Goal: Transaction & Acquisition: Download file/media

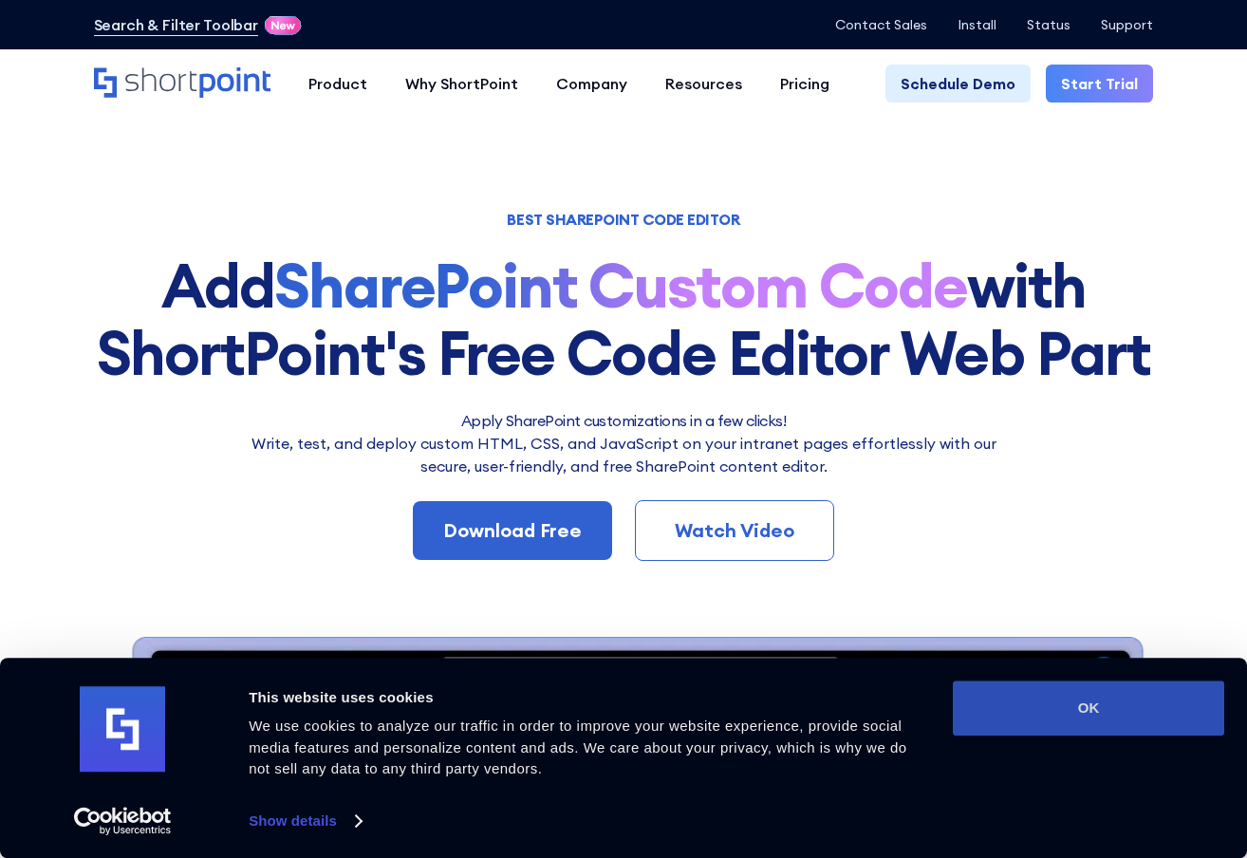
click at [1092, 727] on button "OK" at bounding box center [1088, 708] width 271 height 55
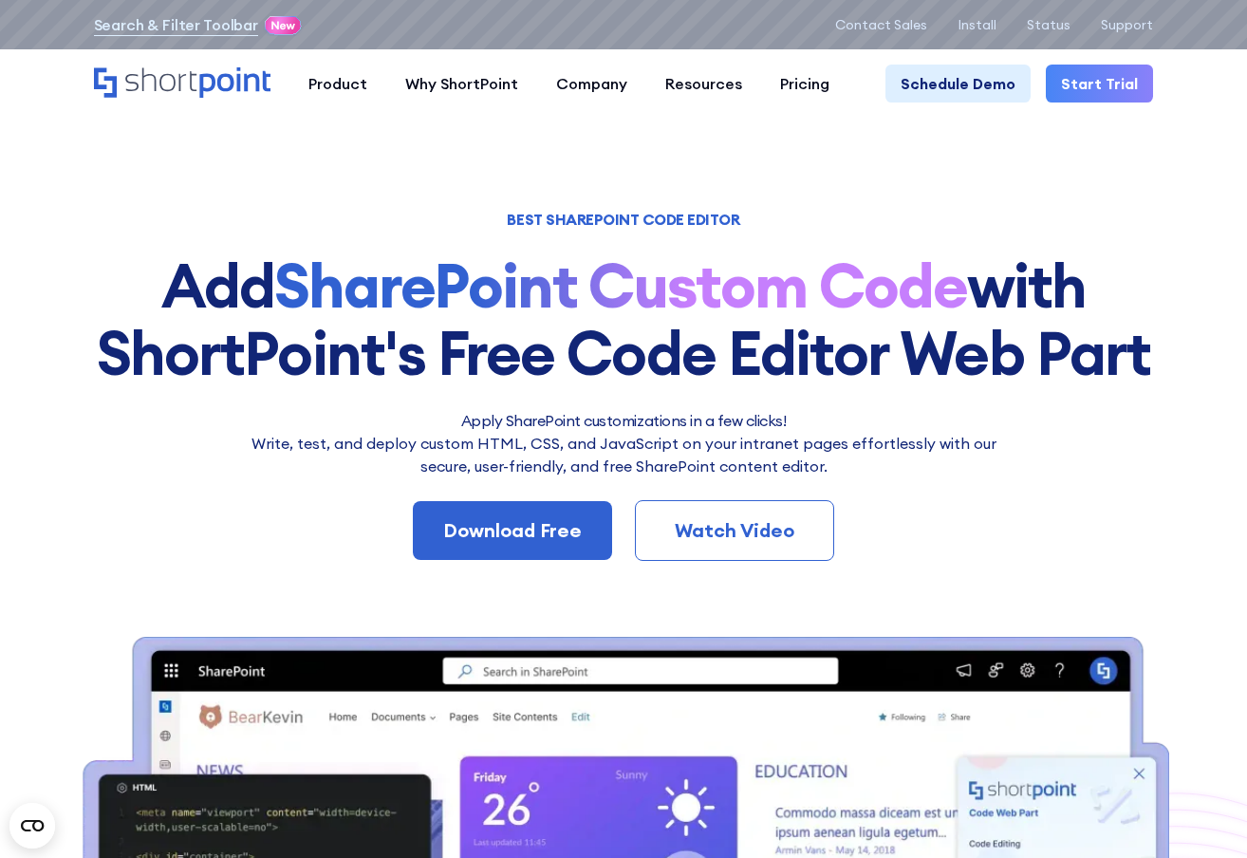
click at [1098, 84] on link "Start Trial" at bounding box center [1099, 84] width 107 height 38
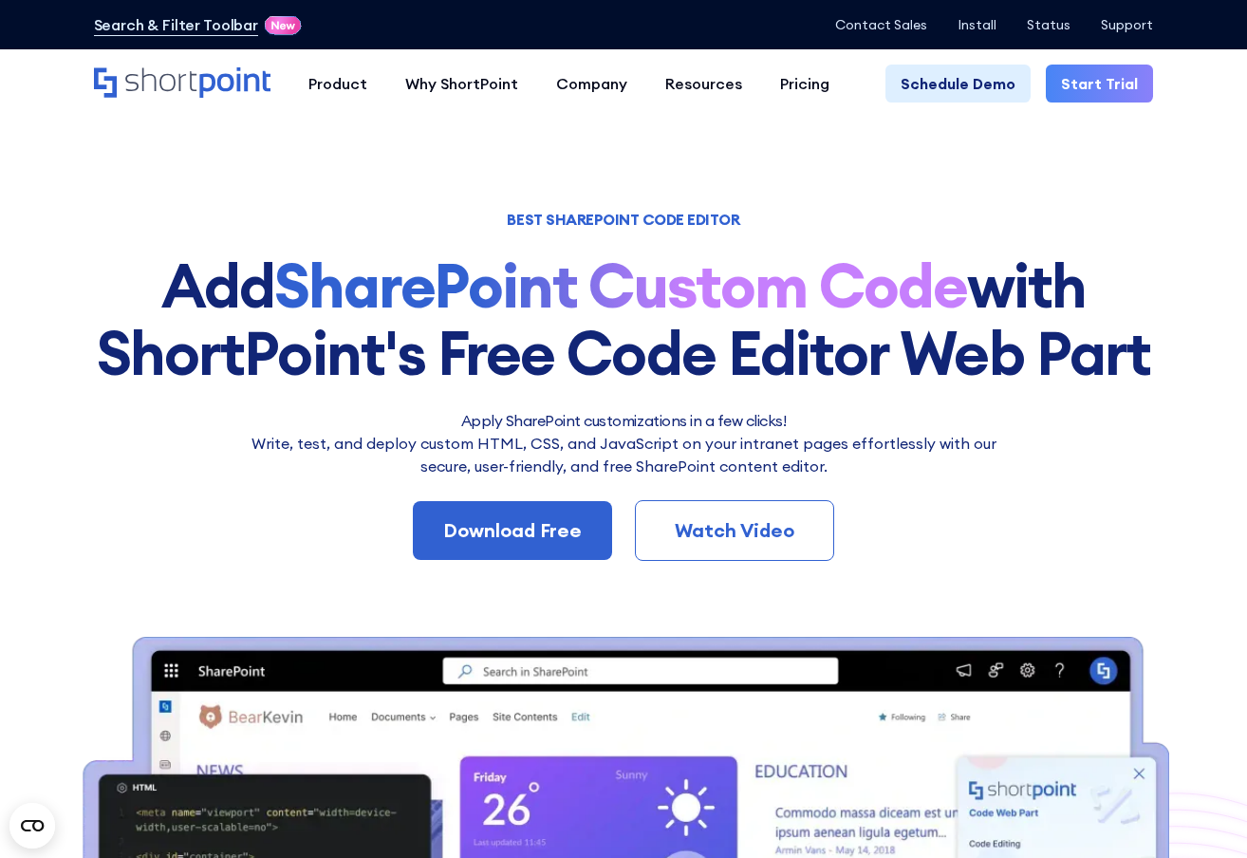
scroll to position [150, 0]
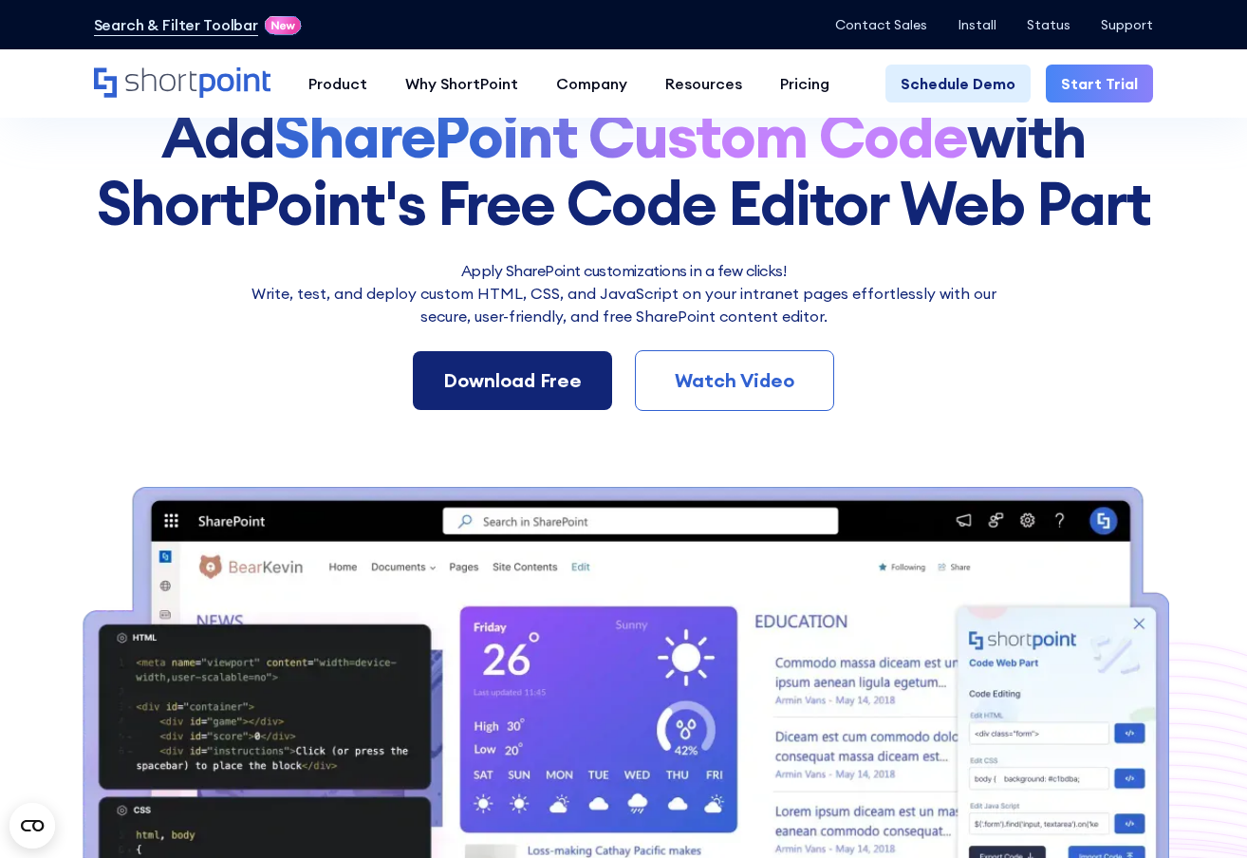
click at [528, 377] on div "Download Free" at bounding box center [512, 380] width 139 height 28
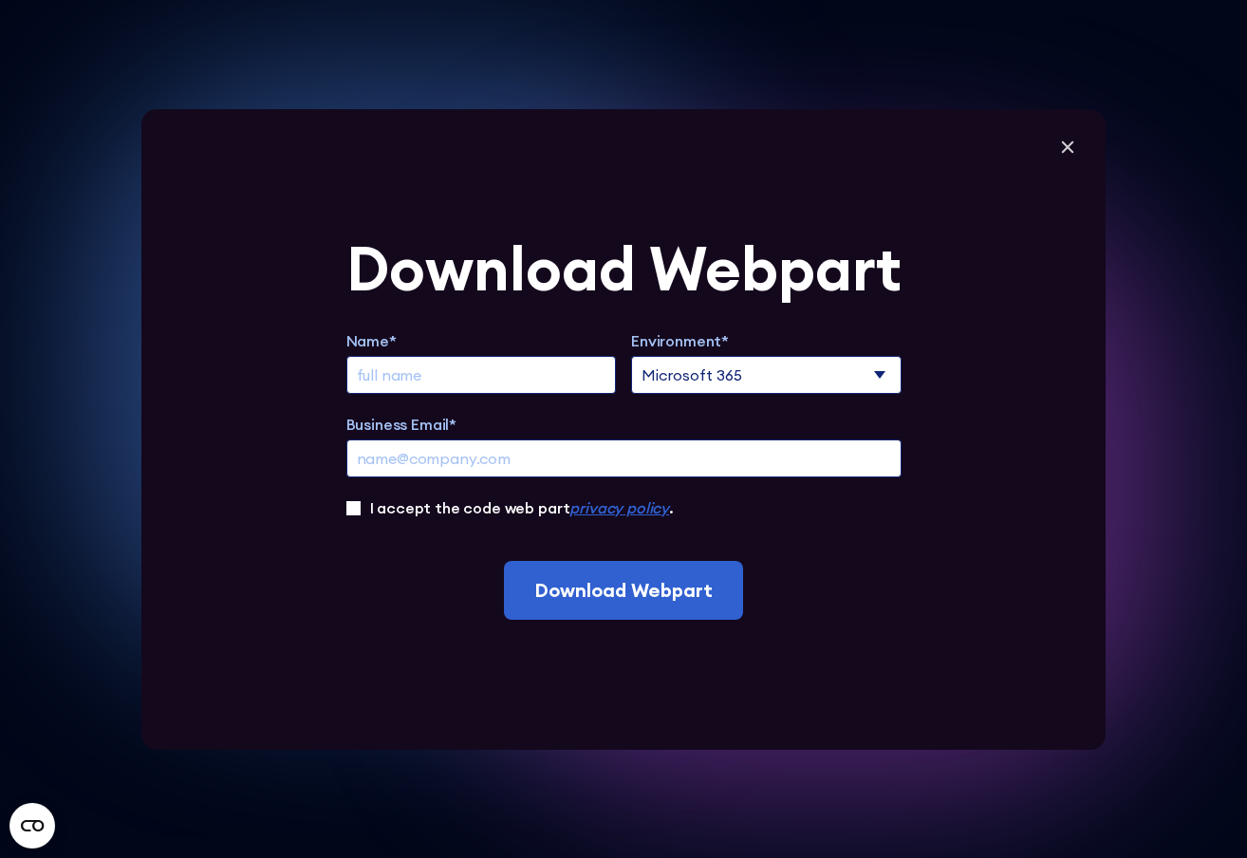
click at [445, 379] on input "Extend Trial" at bounding box center [481, 375] width 271 height 38
type input "Rodolfo Prata"
type input "rprata@starfishmedical.com"
click at [445, 508] on label "I accept the code web part privacy policy ." at bounding box center [522, 507] width 304 height 23
click at [361, 508] on input "I accept the code web part privacy policy ." at bounding box center [353, 508] width 14 height 14
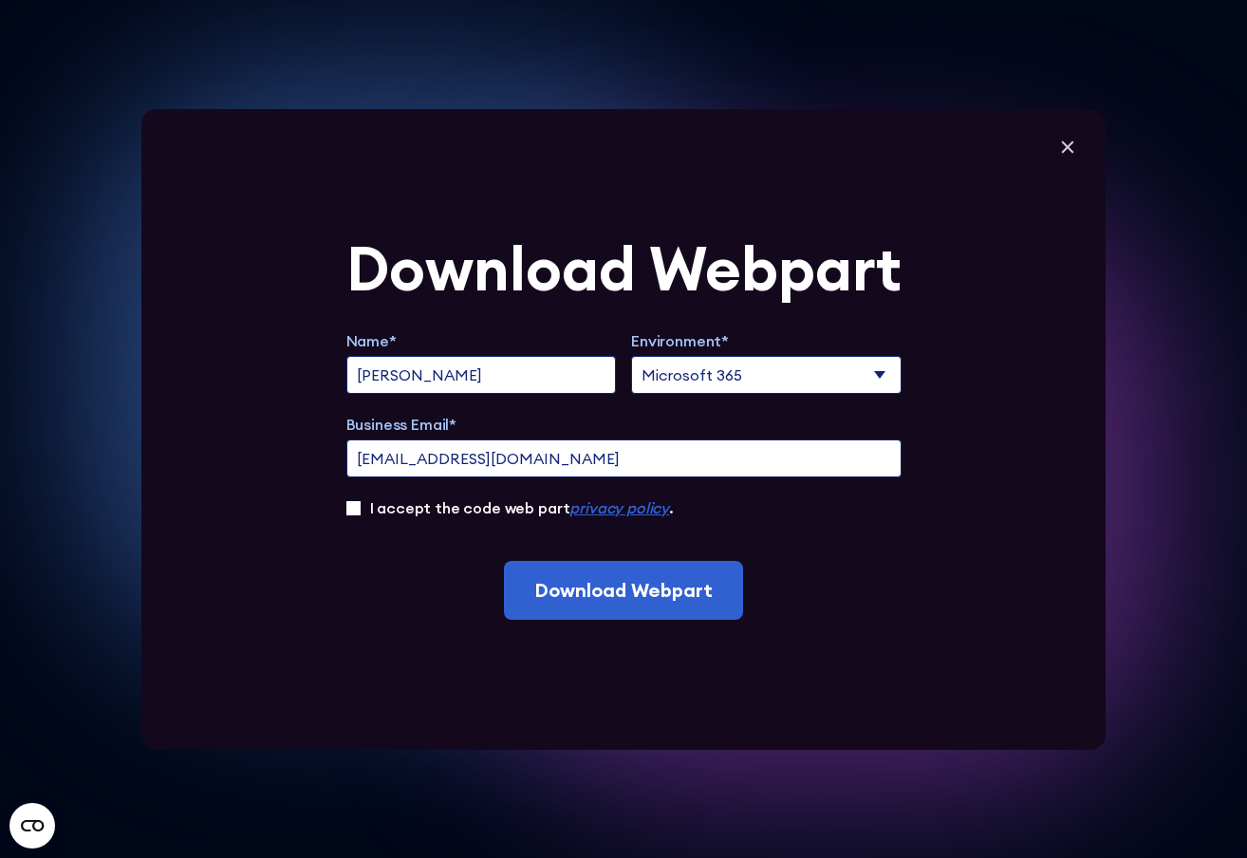
checkbox input "true"
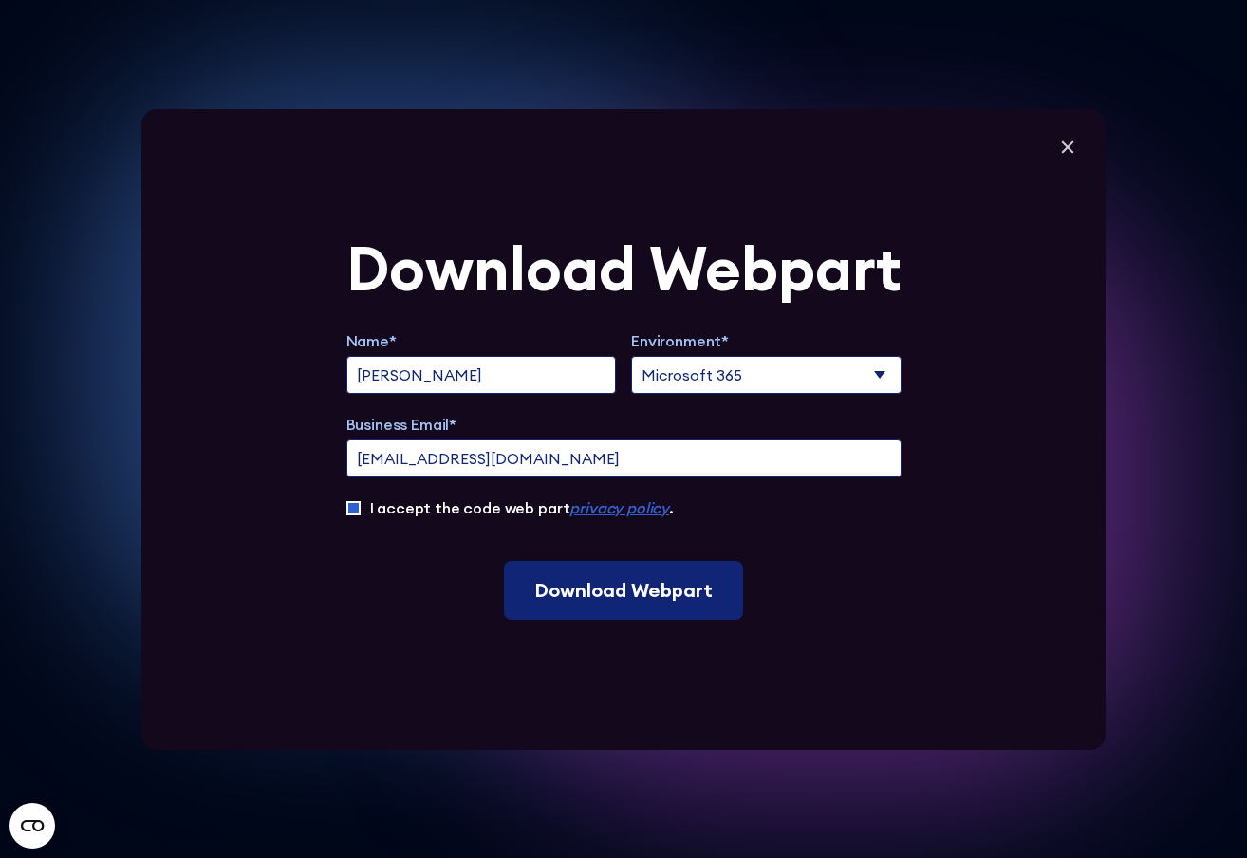
click at [646, 589] on input "Download Webpart" at bounding box center [623, 590] width 239 height 59
